Goal: Information Seeking & Learning: Learn about a topic

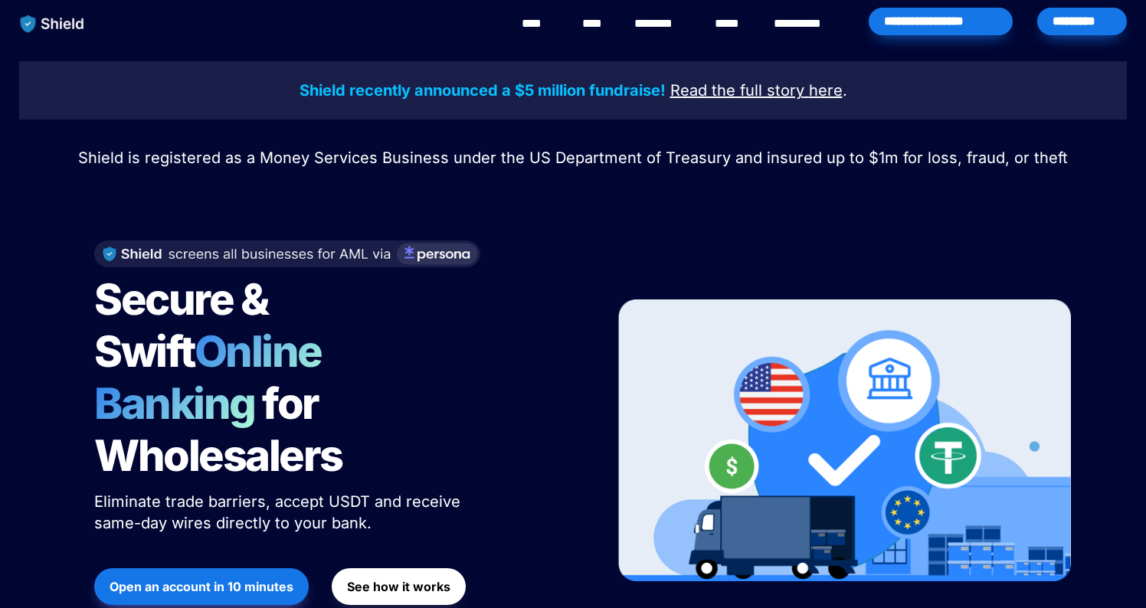
click at [823, 24] on link "**********" at bounding box center [808, 24] width 70 height 18
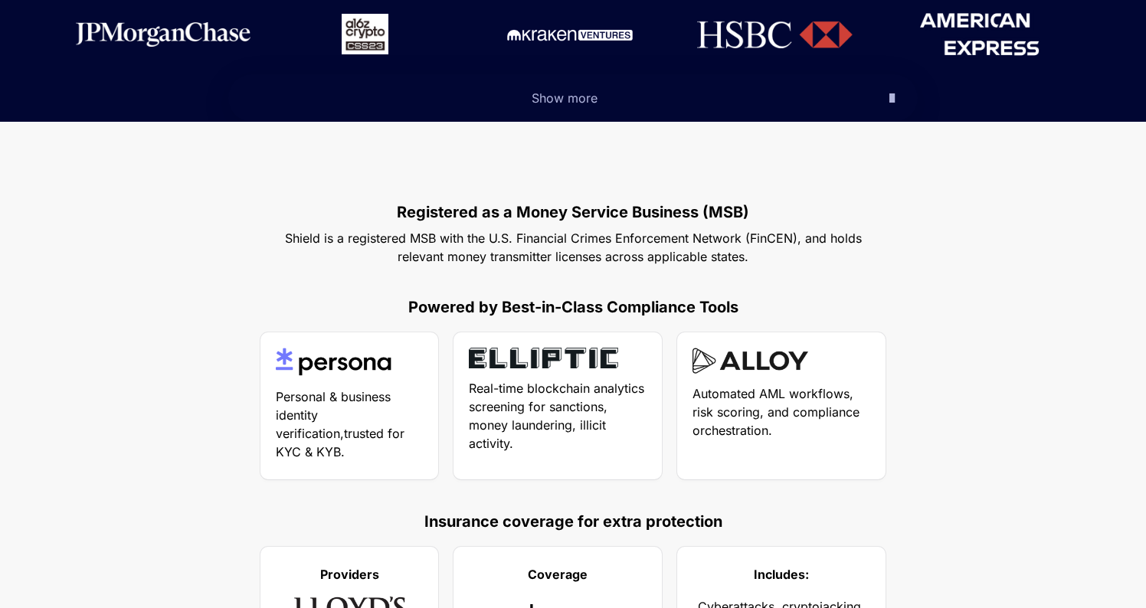
scroll to position [702, 0]
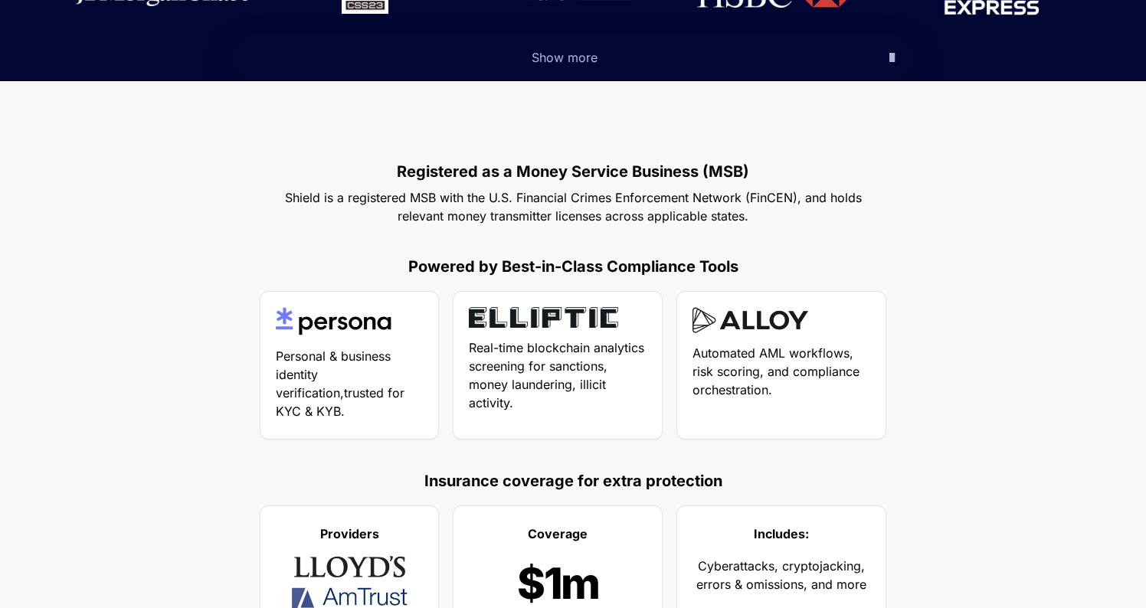
click at [889, 61] on icon "button" at bounding box center [891, 57] width 5 height 18
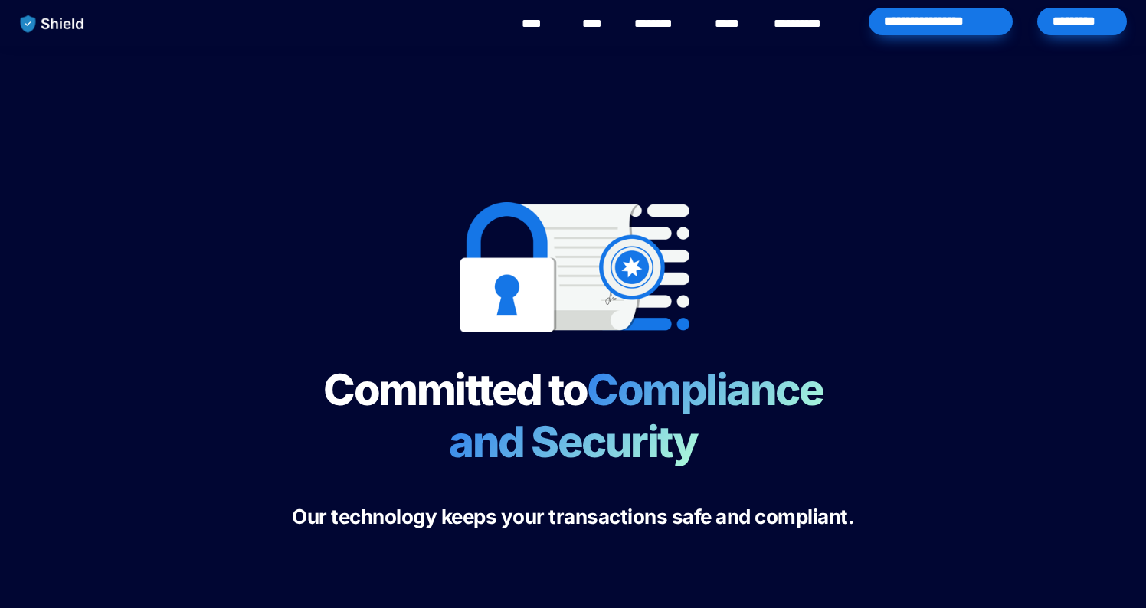
scroll to position [0, 0]
click at [541, 18] on link "****" at bounding box center [538, 24] width 34 height 18
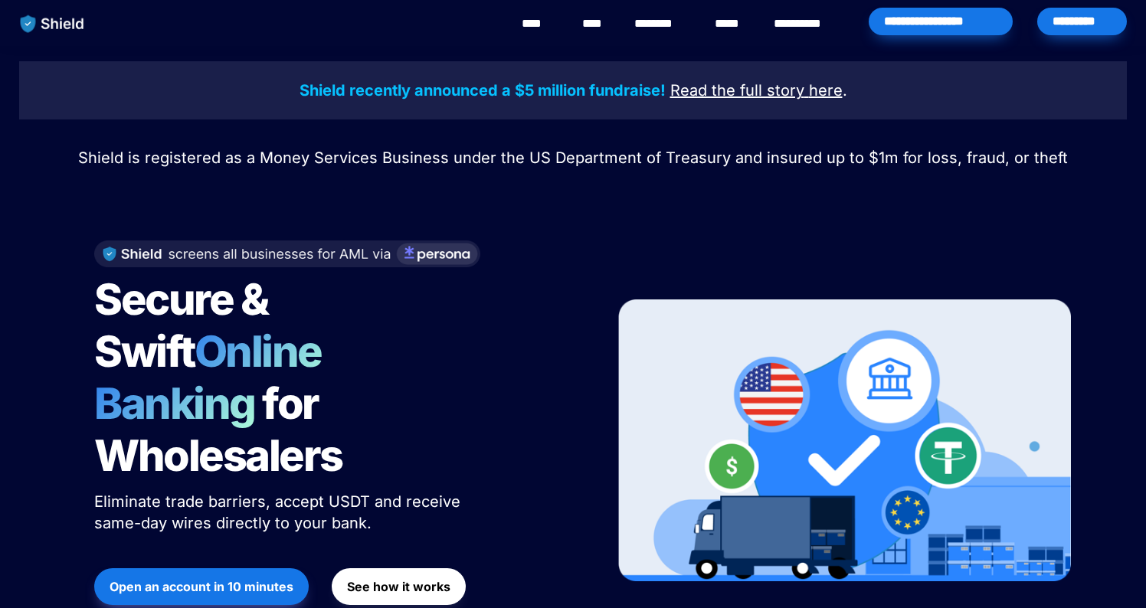
click at [800, 23] on link "**********" at bounding box center [808, 24] width 70 height 18
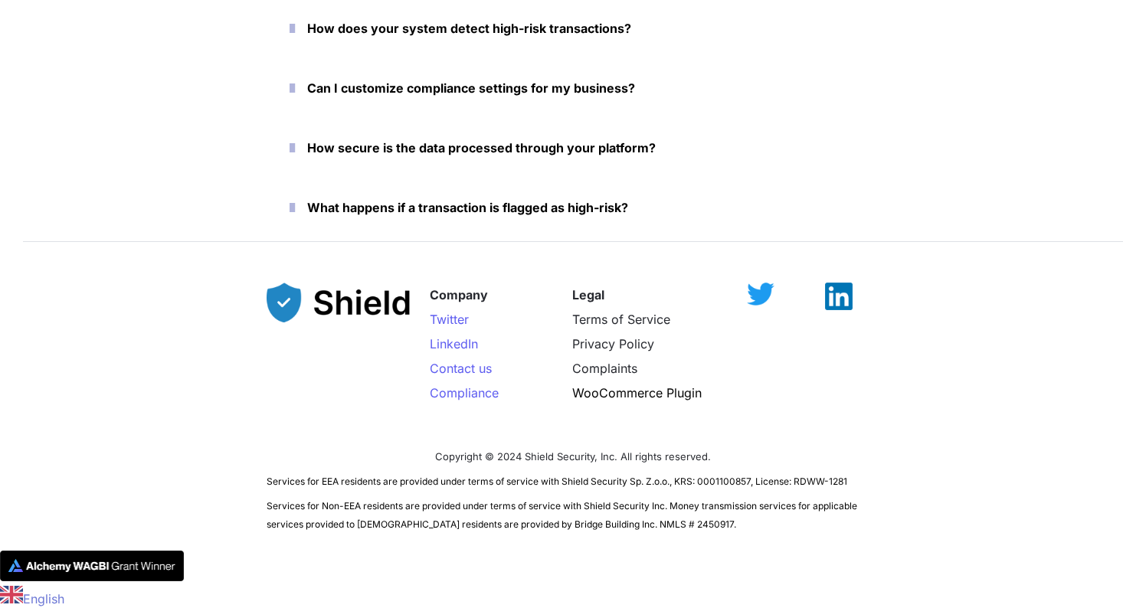
scroll to position [3572, 0]
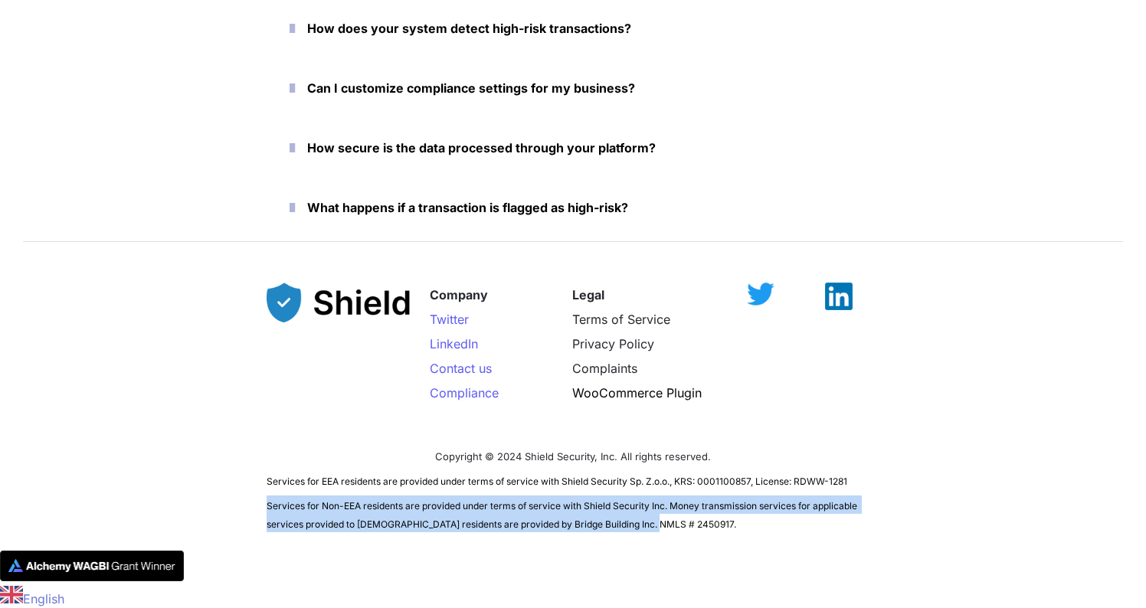
drag, startPoint x: 664, startPoint y: 528, endPoint x: 610, endPoint y: 495, distance: 62.9
click at [610, 495] on p "Services for Non-EEA residents are provided under terms of service with Shield …" at bounding box center [572, 513] width 613 height 43
click at [730, 531] on p "Services for Non-EEA residents are provided under terms of service with Shield …" at bounding box center [572, 513] width 613 height 43
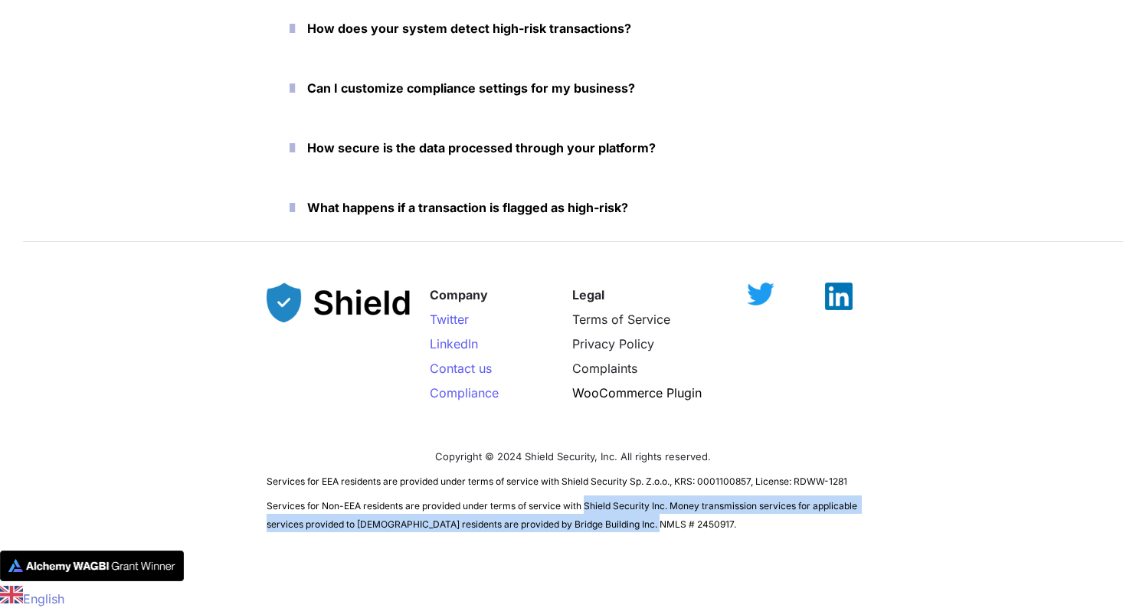
drag, startPoint x: 711, startPoint y: 528, endPoint x: 585, endPoint y: 505, distance: 127.8
click at [585, 505] on p "Services for Non-EEA residents are provided under terms of service with Shield …" at bounding box center [572, 513] width 613 height 43
click at [662, 525] on p "Services for Non-EEA residents are provided under terms of service with Shield …" at bounding box center [572, 513] width 613 height 43
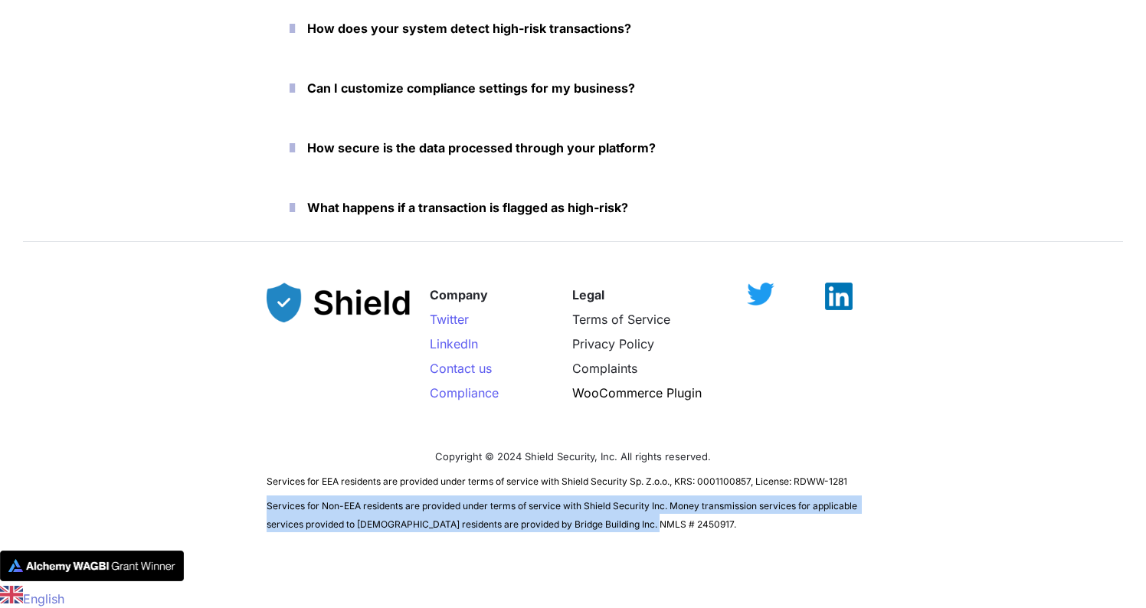
drag, startPoint x: 665, startPoint y: 518, endPoint x: 253, endPoint y: 498, distance: 413.2
click at [253, 498] on div "Company Twitter LinkedIn Contact us Compliance Legal Terms of Service Privacy P…" at bounding box center [573, 401] width 1146 height 299
copy span "Services for Non-EEA residents are provided under terms of service with Shield …"
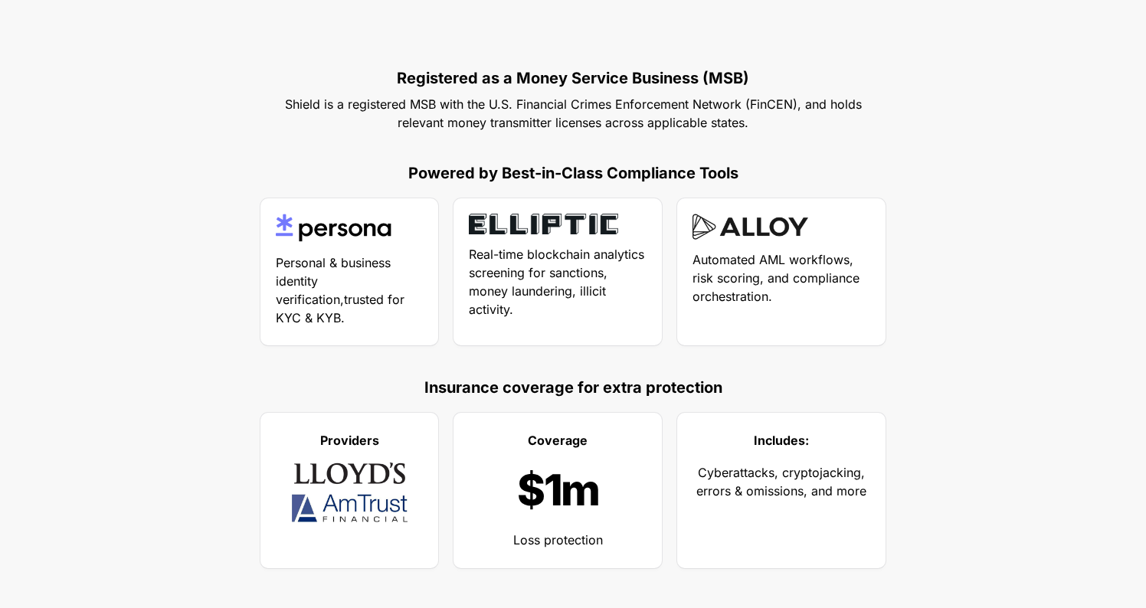
scroll to position [802, 0]
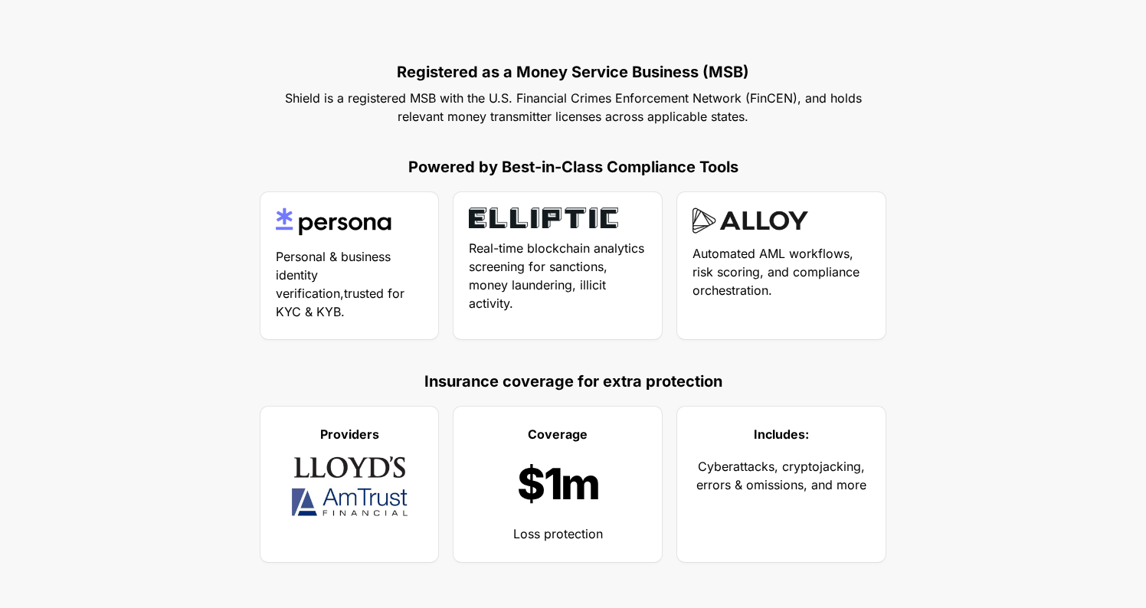
click at [848, 488] on span "Cyberattacks, cryptojacking, errors & omissions, and more" at bounding box center [782, 476] width 172 height 34
drag, startPoint x: 867, startPoint y: 484, endPoint x: 697, endPoint y: 467, distance: 170.8
click at [697, 467] on p "Cyberattacks, cryptojacking, errors & omissions, and more" at bounding box center [781, 475] width 178 height 43
copy span "Cyberattacks, cryptojacking, errors & omissions, and more"
